Goal: Task Accomplishment & Management: Manage account settings

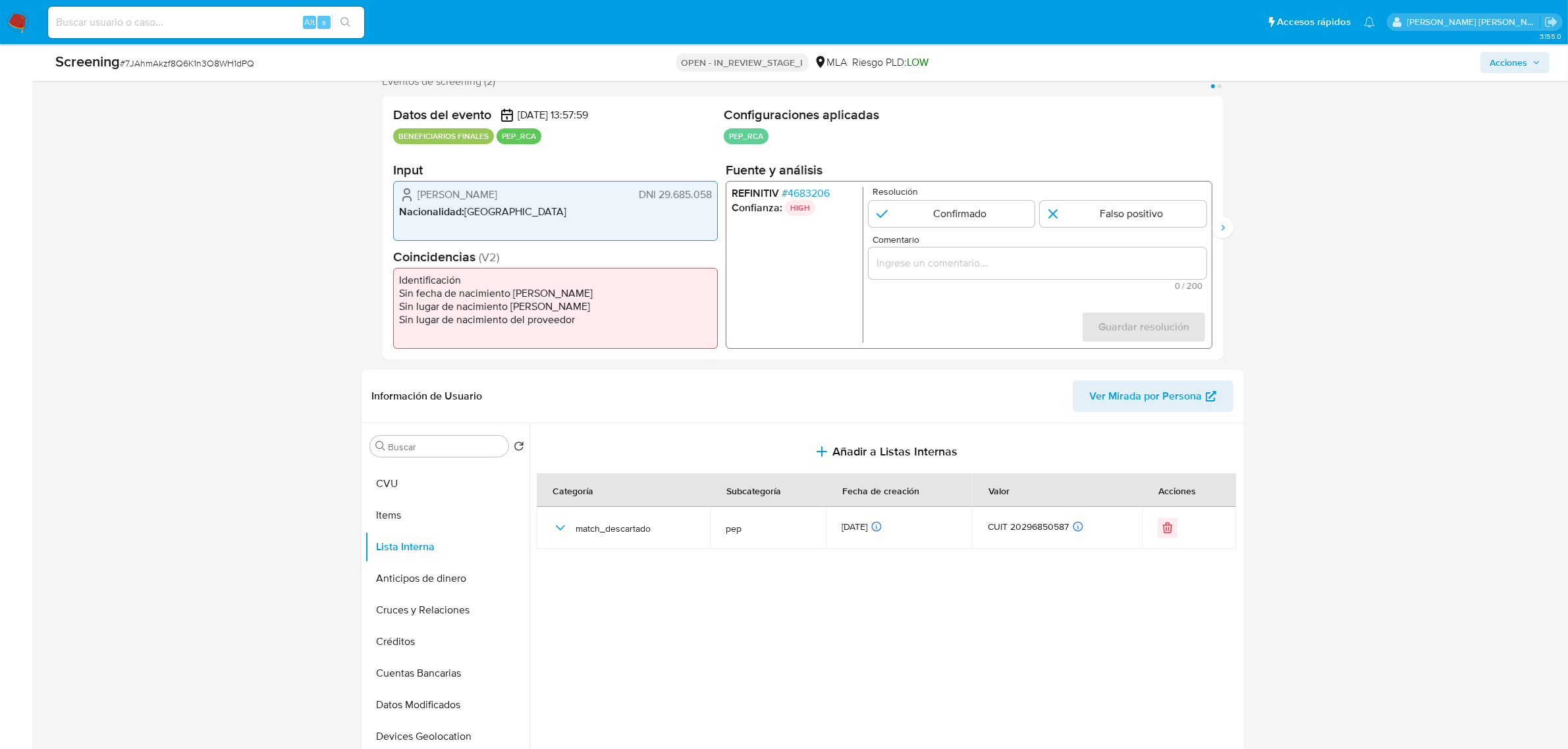
drag, startPoint x: 1101, startPoint y: 204, endPoint x: 1060, endPoint y: 261, distance: 70.2
click at [1101, 208] on input "1 de 2" at bounding box center [1123, 214] width 167 height 26
radio input "true"
click at [1059, 263] on input "Comentario" at bounding box center [1037, 263] width 338 height 17
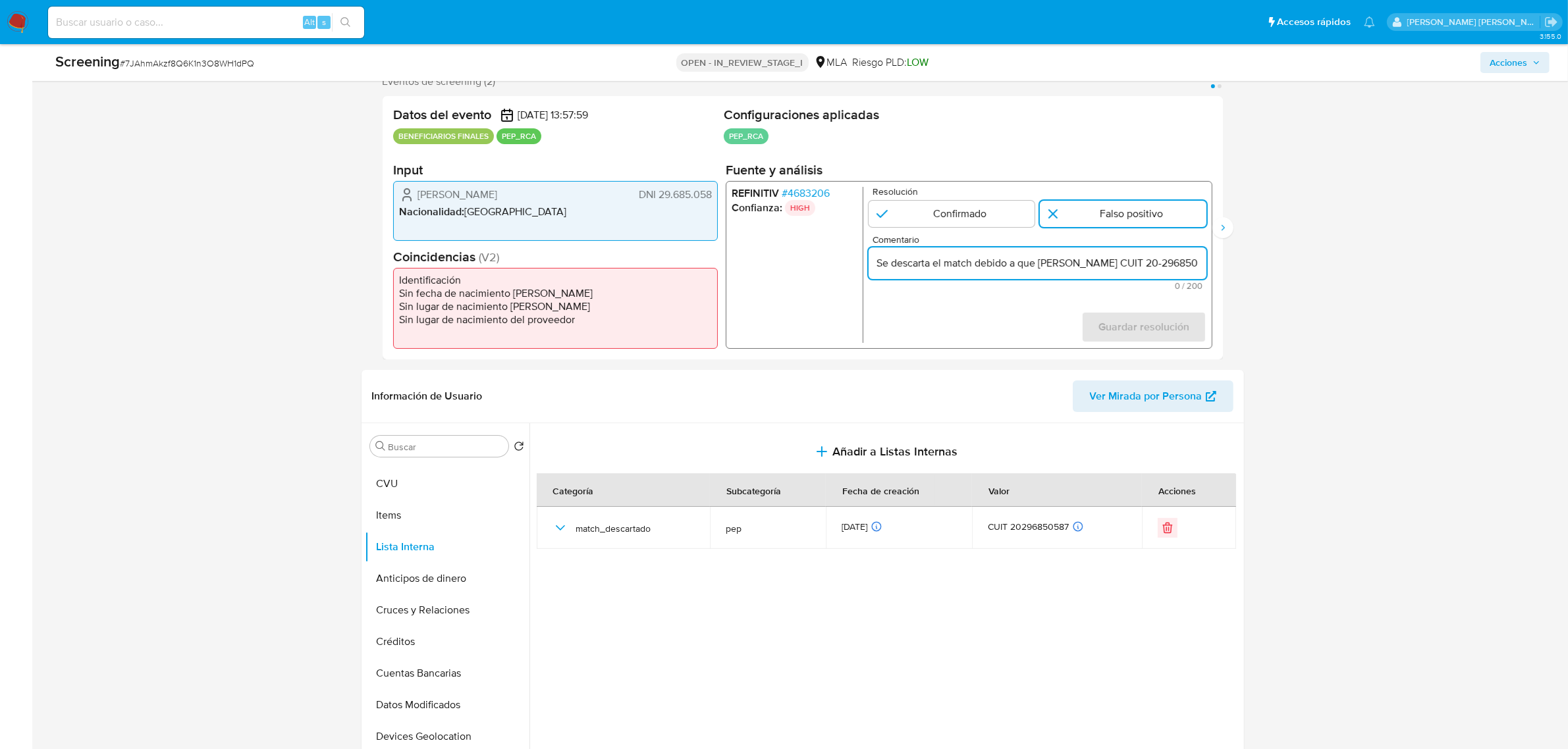
scroll to position [0, 646]
type input "Se descarta el match debido a que Nestor Alejandro Ayala CUIT 20-29685058-7, qu…"
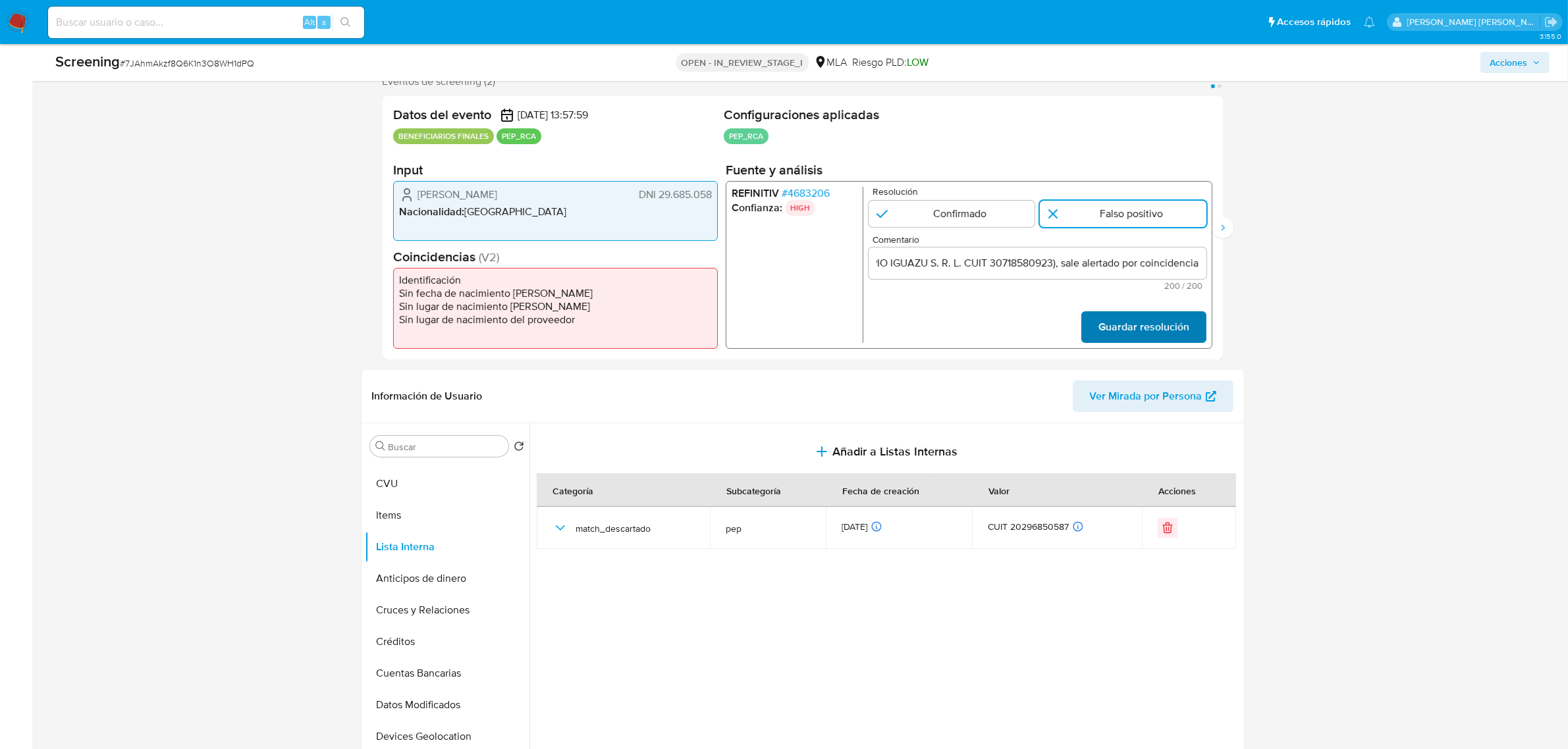
click at [1119, 321] on span "Guardar resolución" at bounding box center [1143, 327] width 91 height 29
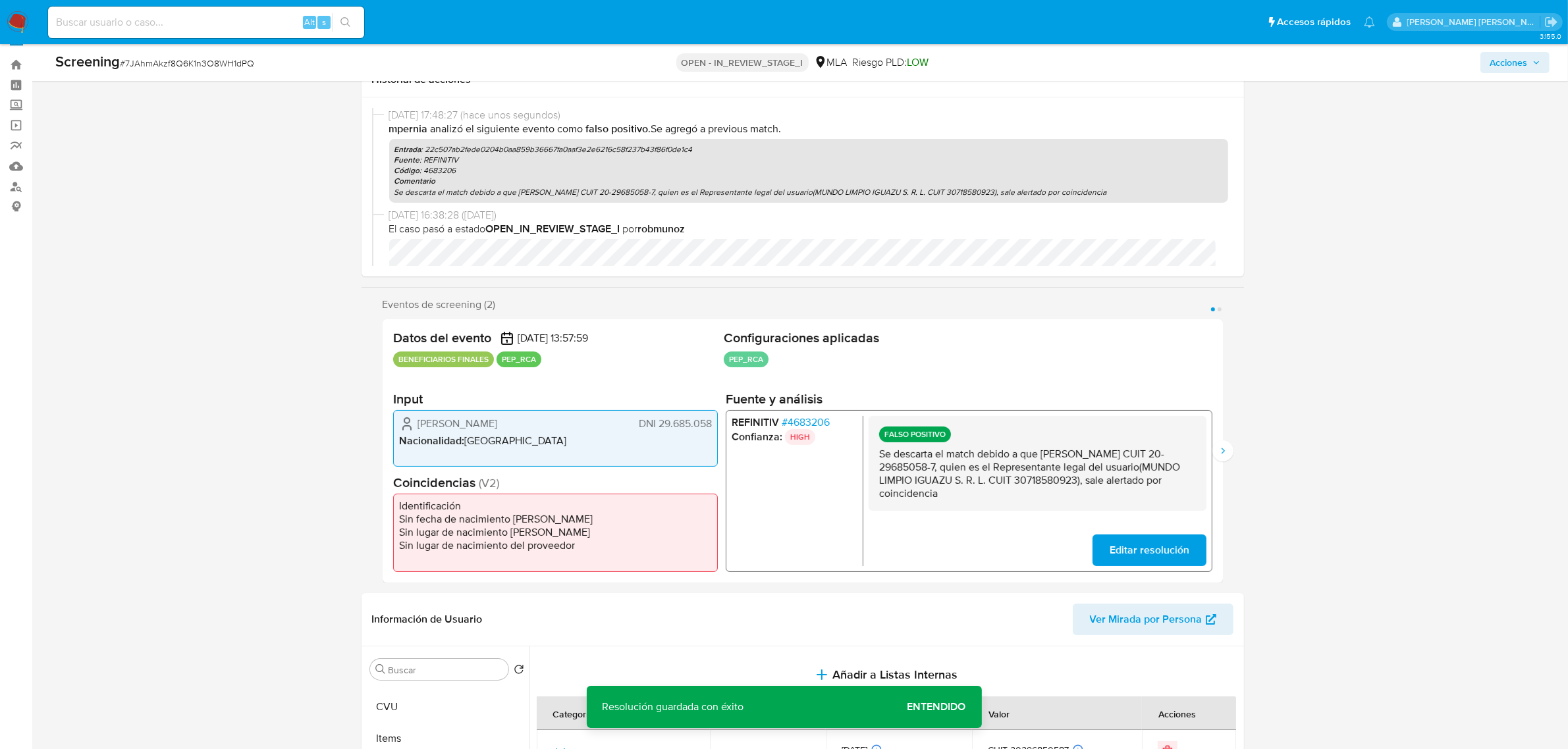
scroll to position [0, 0]
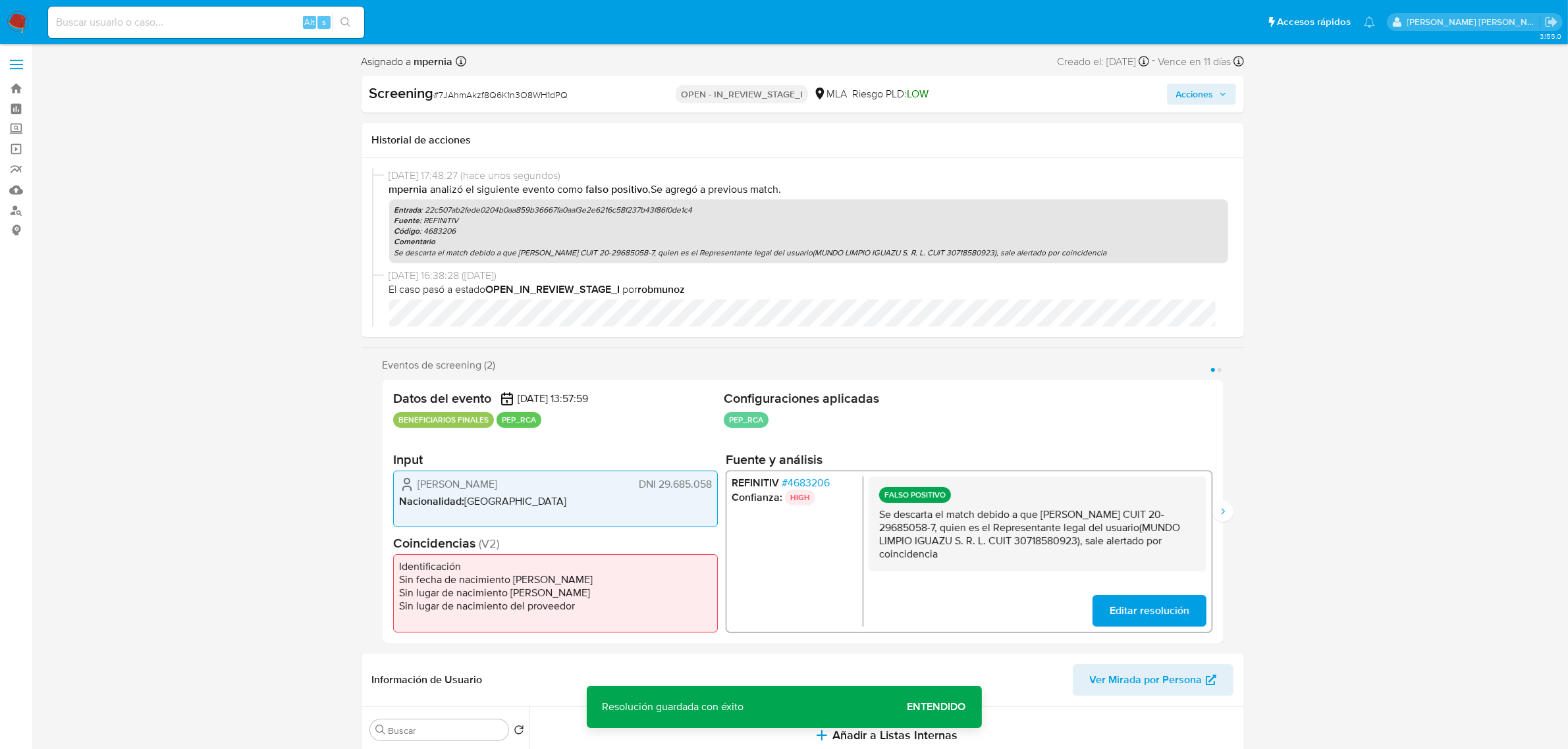
click at [1185, 94] on span "Acciones" at bounding box center [1195, 94] width 38 height 21
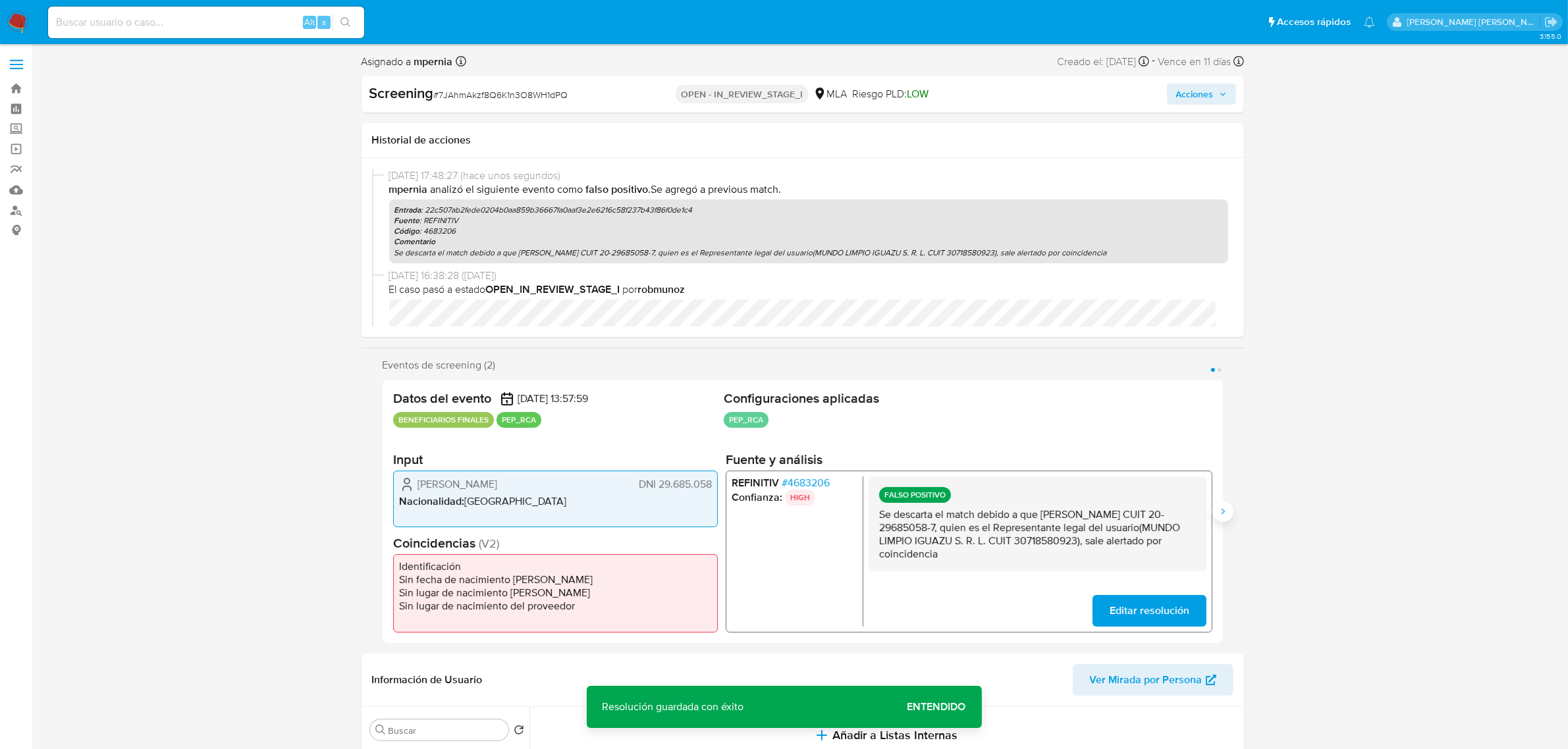
click at [1226, 510] on icon "Siguiente" at bounding box center [1223, 512] width 11 height 11
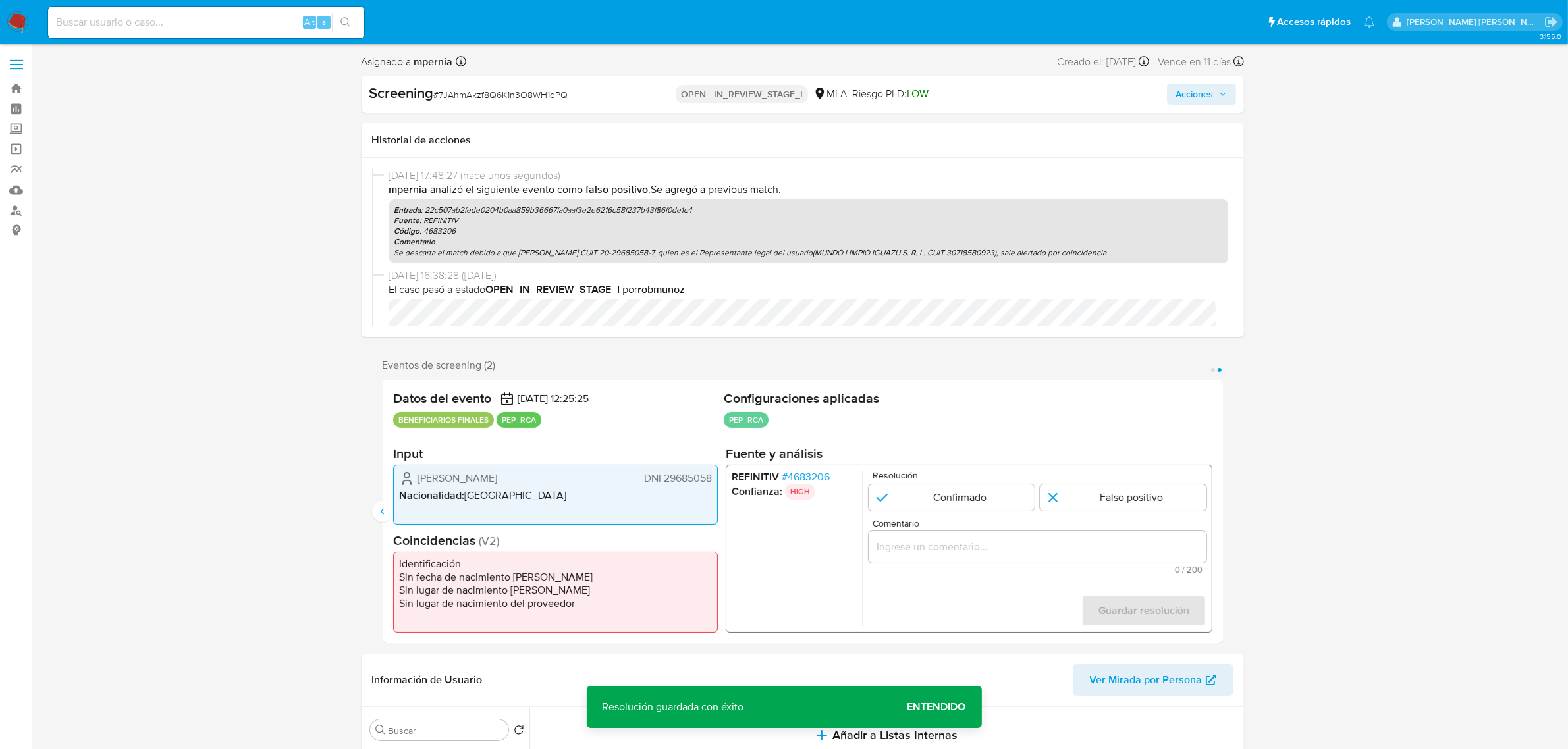
click at [811, 478] on span "# 4683206" at bounding box center [805, 477] width 48 height 13
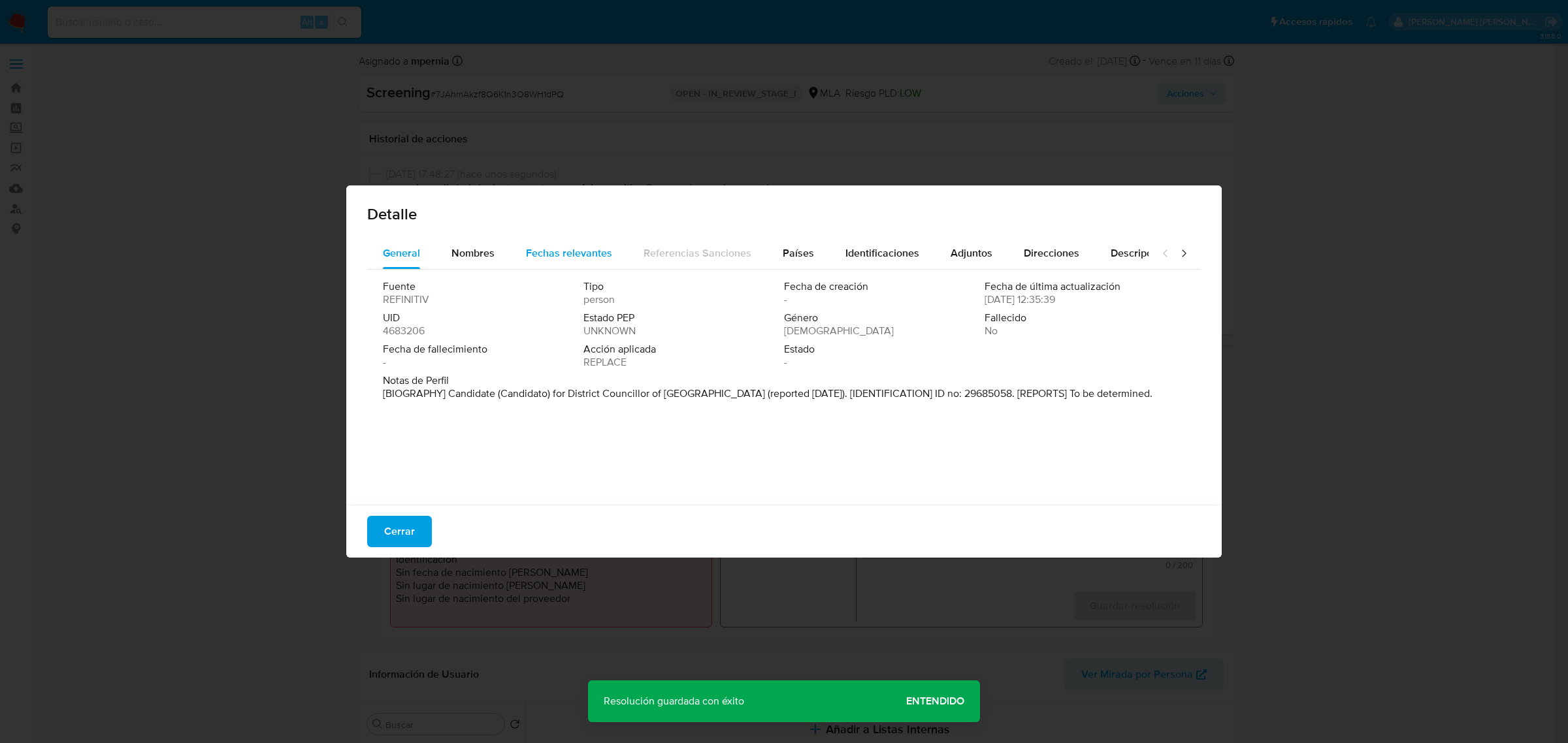
click at [578, 255] on span "Fechas relevantes" at bounding box center [569, 252] width 86 height 15
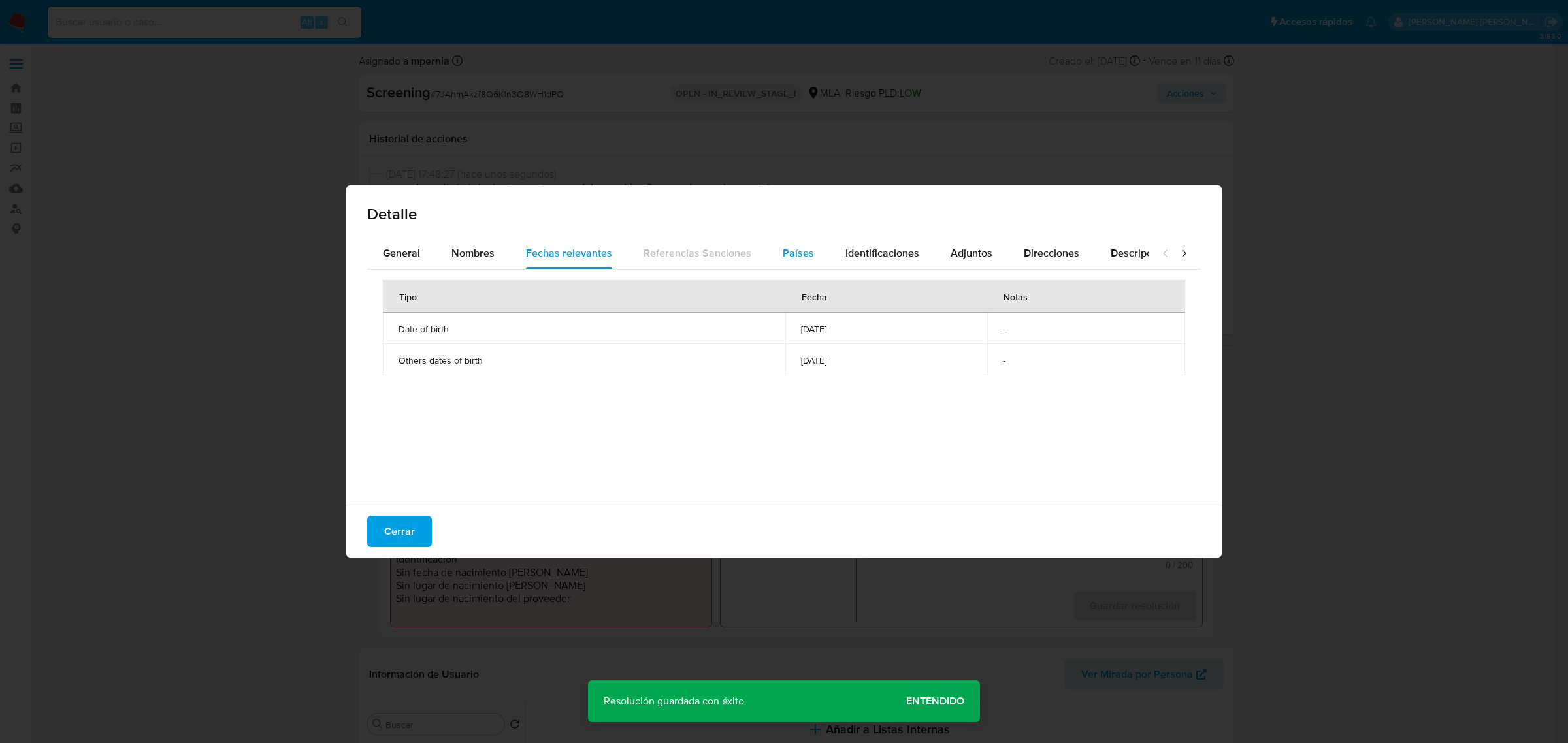
click at [774, 247] on button "Países" at bounding box center [798, 253] width 63 height 31
click at [861, 239] on div "Identificaciones" at bounding box center [882, 253] width 74 height 31
click at [452, 256] on span "Nombres" at bounding box center [473, 252] width 43 height 15
click at [399, 519] on span "Cerrar" at bounding box center [399, 532] width 31 height 29
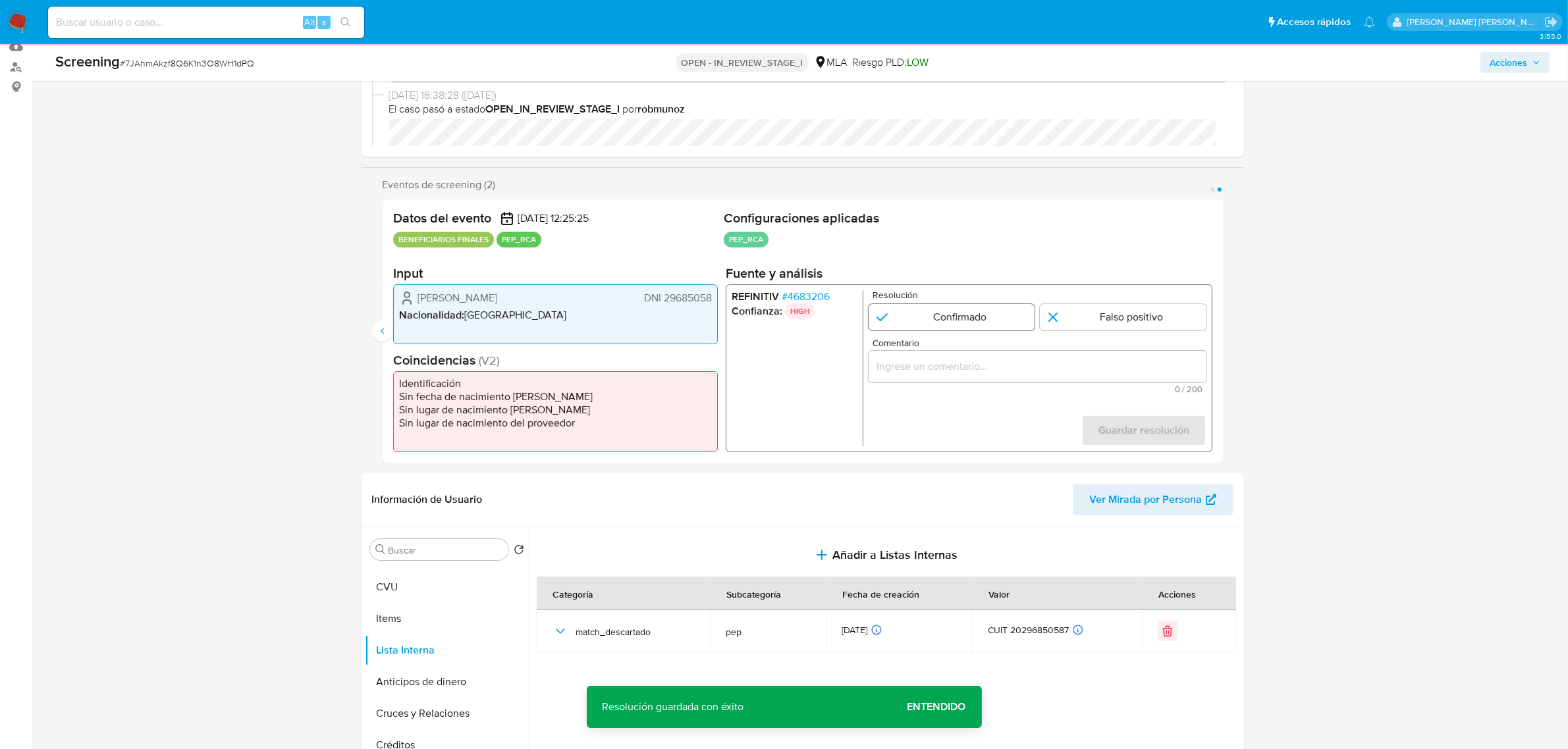
scroll to position [165, 0]
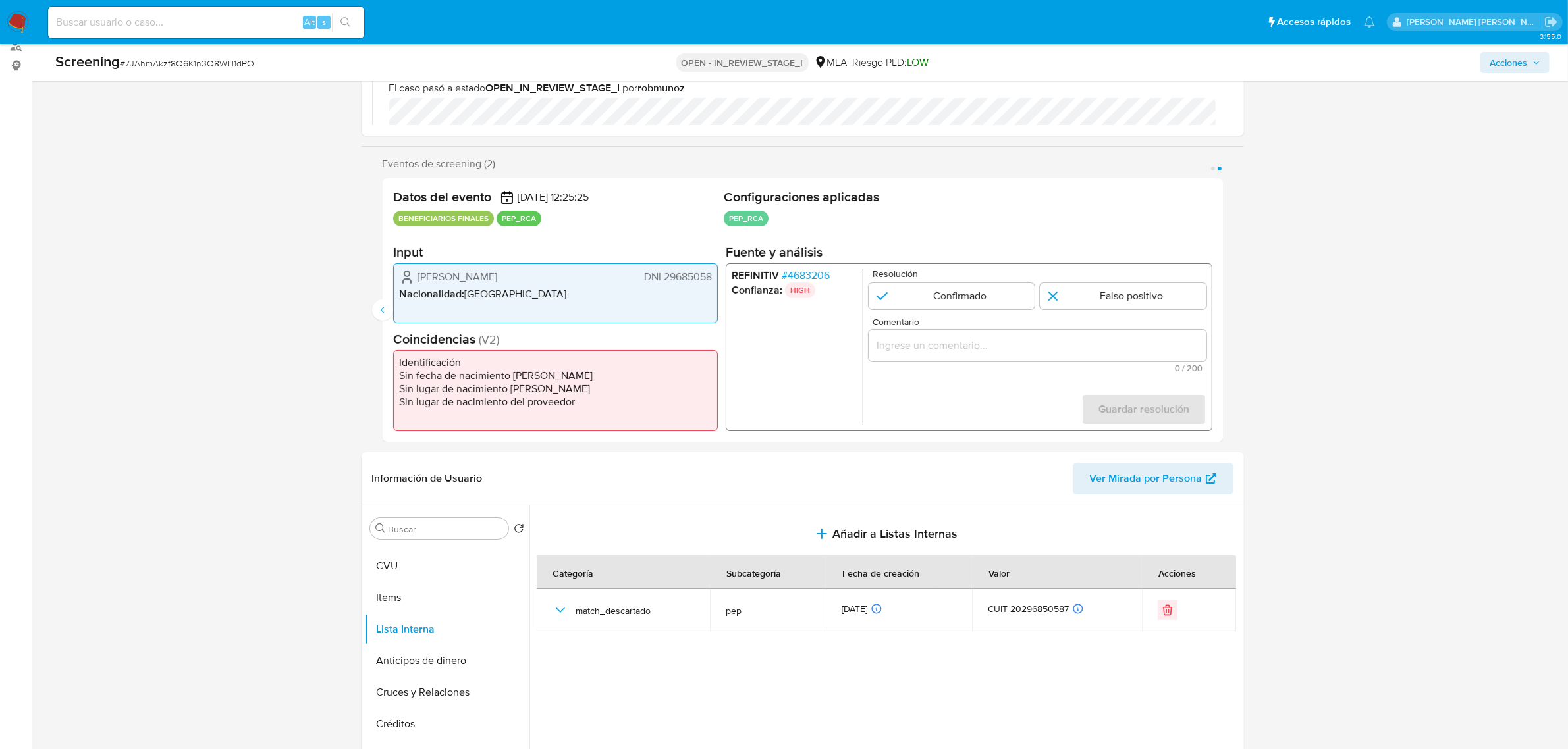
click at [1001, 352] on input "Comentario" at bounding box center [1037, 345] width 338 height 17
paste input "Se descarta el match debido a que Nestor Alejandro Ayala CUIT 20-29685058-7, qu…"
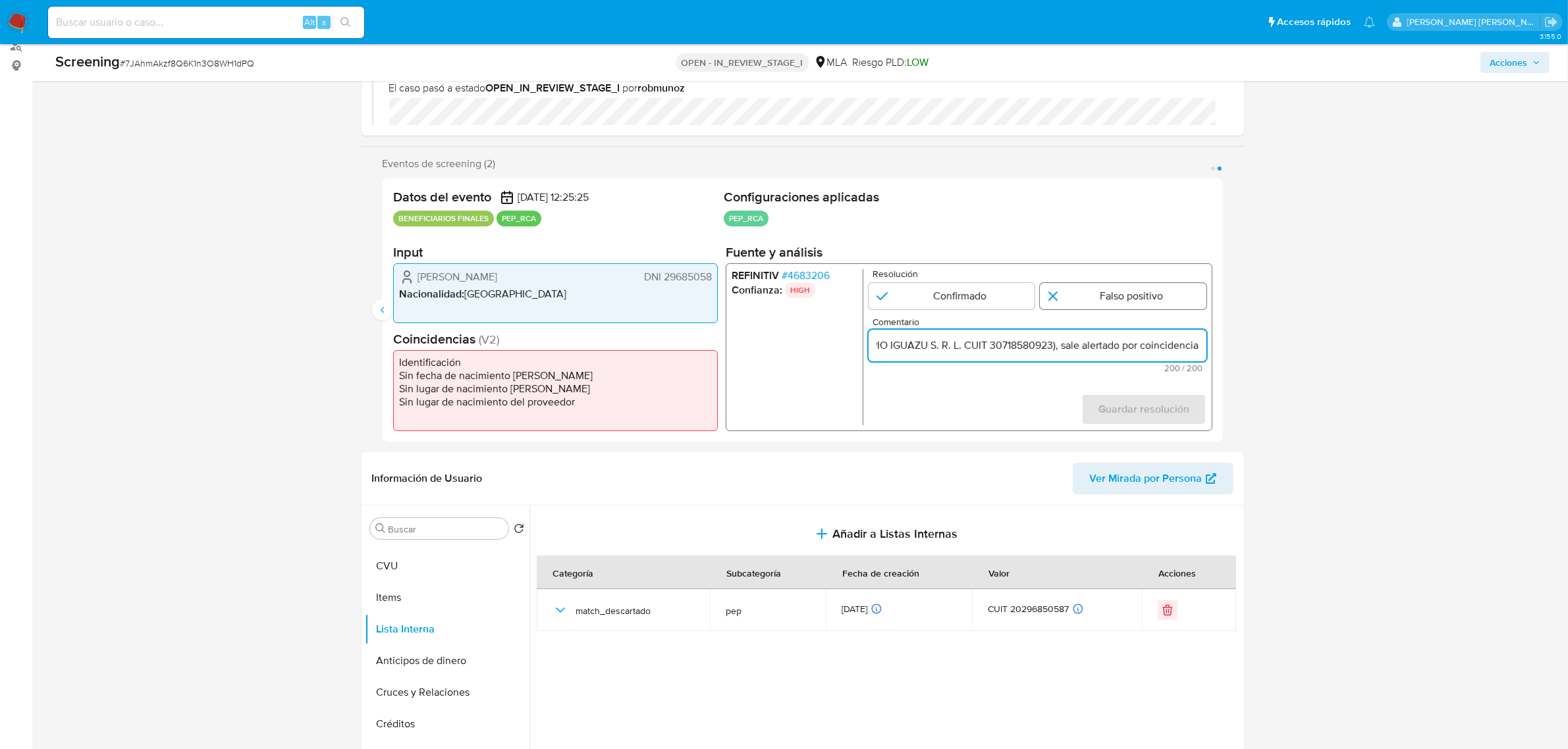
type input "Se descarta el match debido a que Nestor Alejandro Ayala CUIT 20-29685058-7, qu…"
click at [1136, 291] on input "2 de 2" at bounding box center [1123, 296] width 167 height 26
radio input "true"
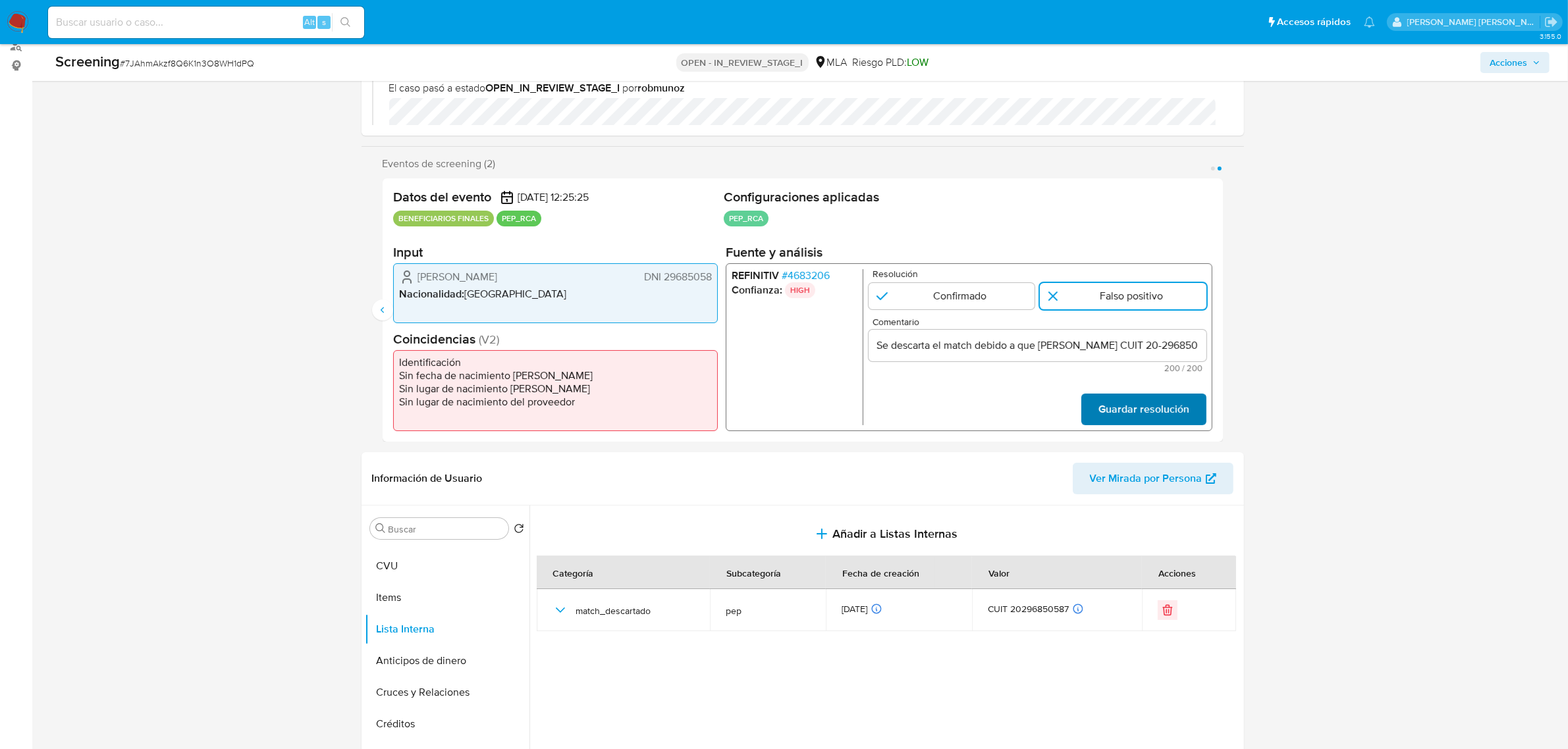
click at [1116, 413] on span "Guardar resolución" at bounding box center [1143, 409] width 91 height 29
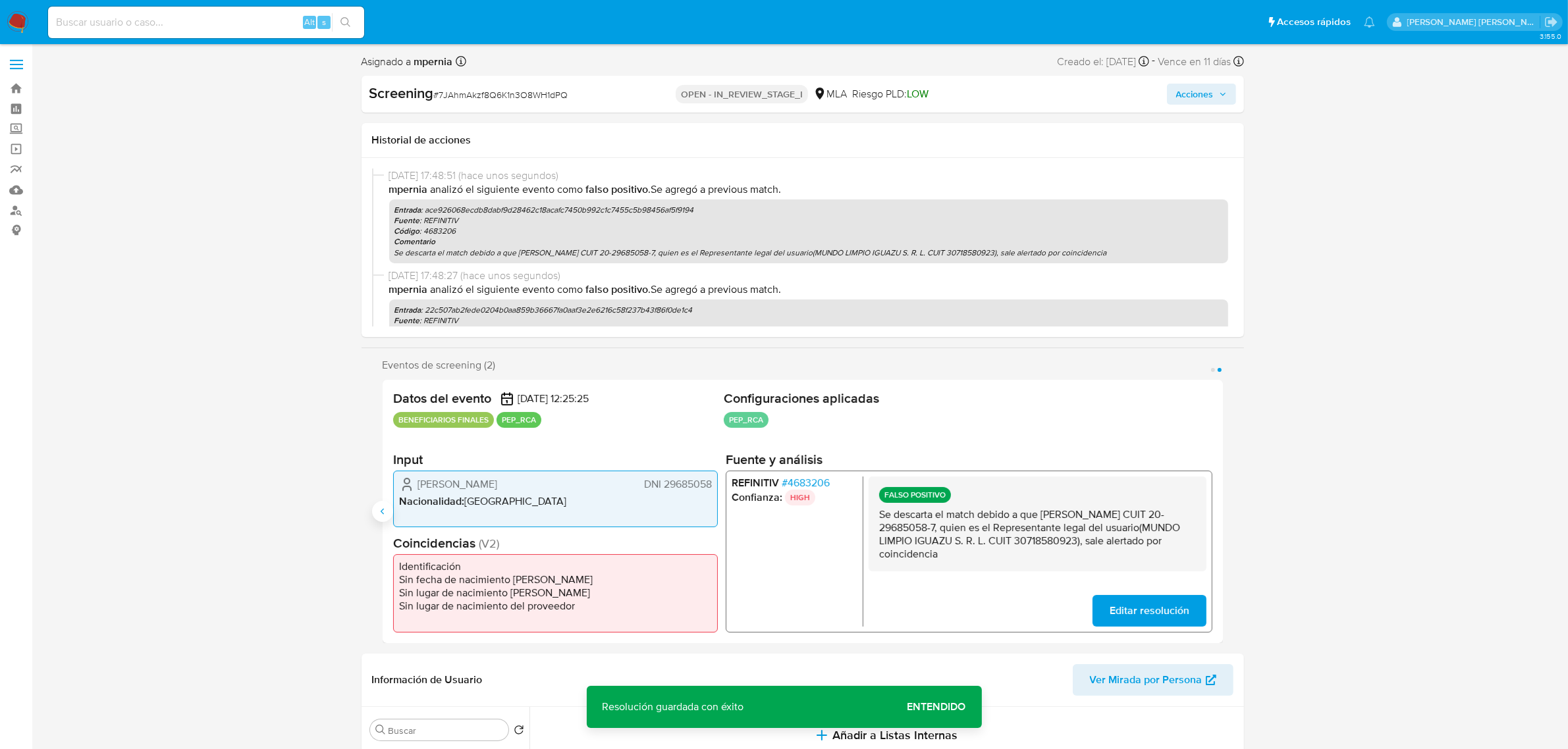
click at [382, 511] on icon "Anterior" at bounding box center [383, 512] width 11 height 11
click at [1223, 90] on icon "button" at bounding box center [1223, 94] width 8 height 8
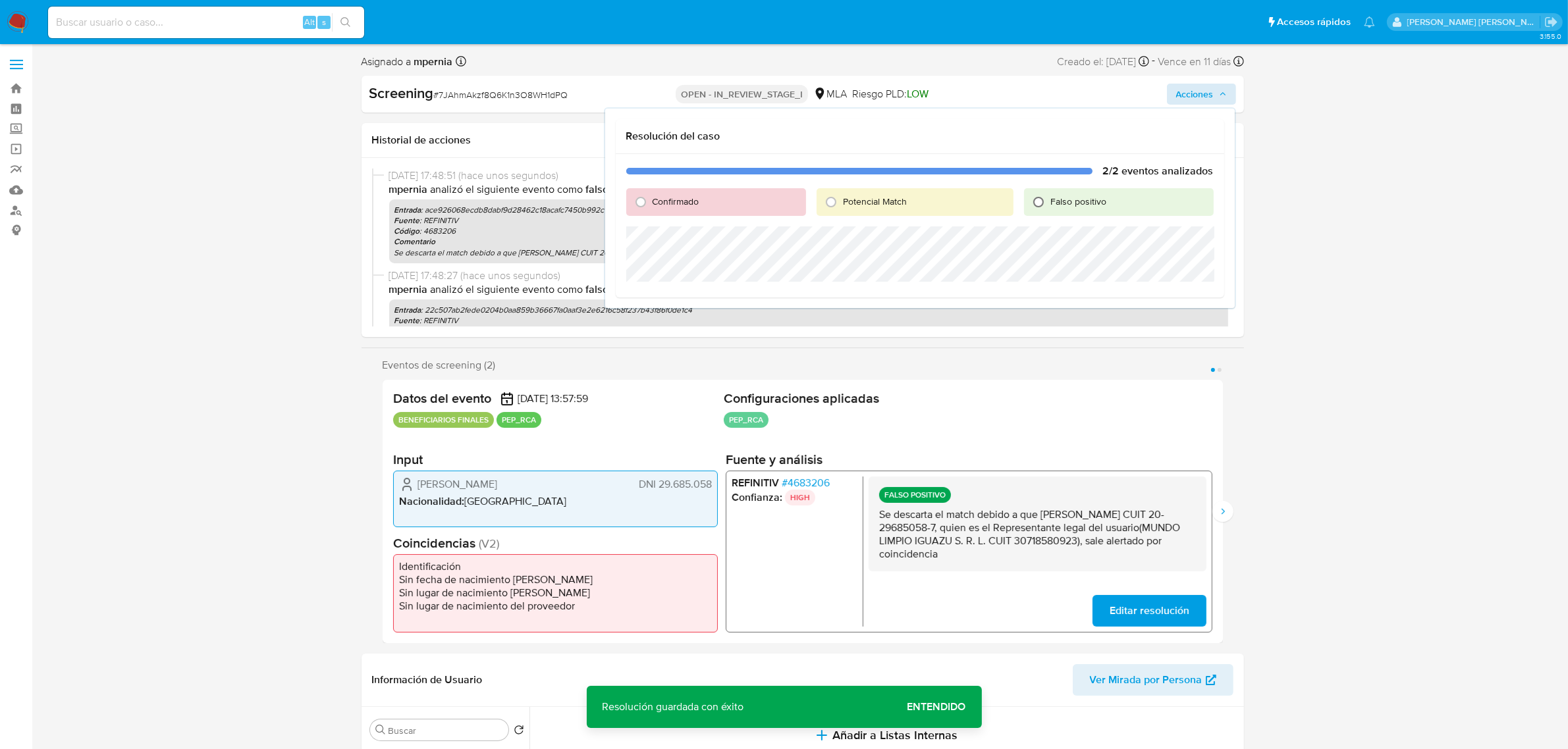
click at [1039, 200] on input "Falso positivo" at bounding box center [1038, 202] width 21 height 21
radio input "true"
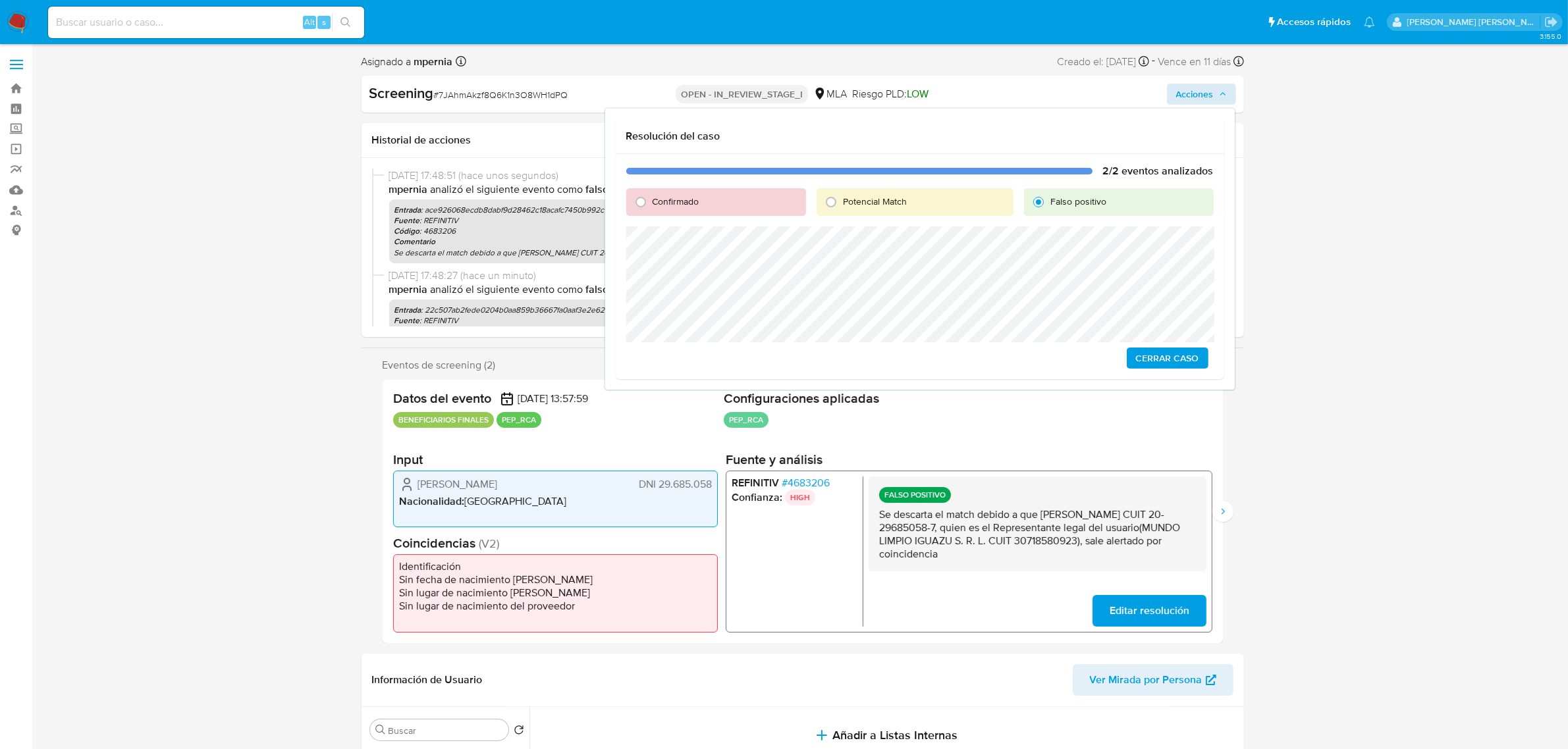
click at [1156, 359] on span "Cerrar Caso" at bounding box center [1168, 358] width 63 height 18
